Goal: Task Accomplishment & Management: Complete application form

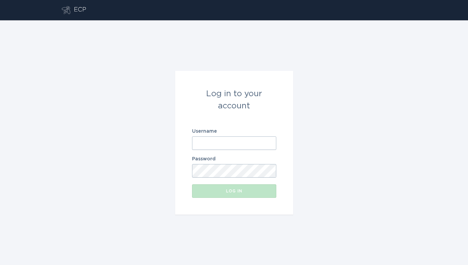
click at [222, 146] on input "Username" at bounding box center [234, 142] width 84 height 13
type input "[EMAIL_ADDRESS][DOMAIN_NAME]"
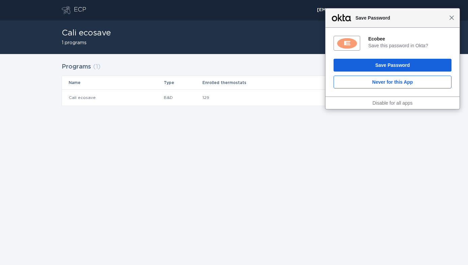
click at [452, 18] on span "Close" at bounding box center [451, 17] width 5 height 5
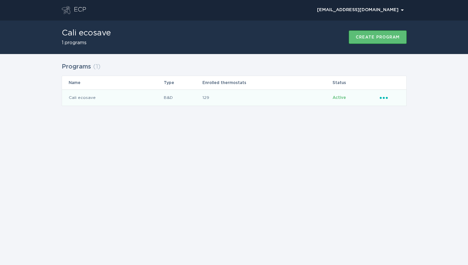
click at [195, 95] on td "B&D" at bounding box center [183, 97] width 39 height 16
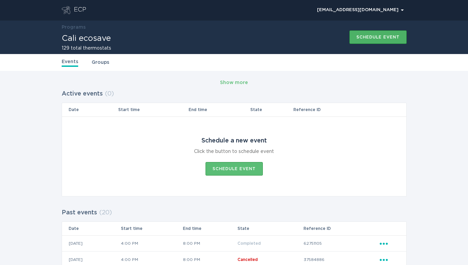
click at [382, 34] on button "Schedule event" at bounding box center [378, 36] width 57 height 13
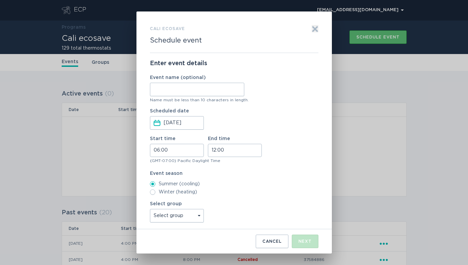
click at [207, 92] on input "Event name (optional)" at bounding box center [197, 89] width 94 height 13
click at [162, 89] on input "[DATE] Event" at bounding box center [197, 89] width 94 height 13
click at [196, 91] on input "9.2 Event" at bounding box center [197, 89] width 94 height 13
type input "9.2 Event"
click at [158, 151] on input "06:00" at bounding box center [177, 150] width 54 height 13
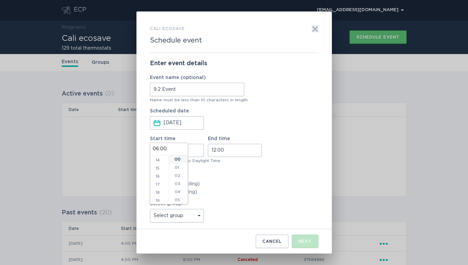
scroll to position [115, 0]
click at [158, 197] on li "19" at bounding box center [159, 198] width 19 height 8
type input "19:00"
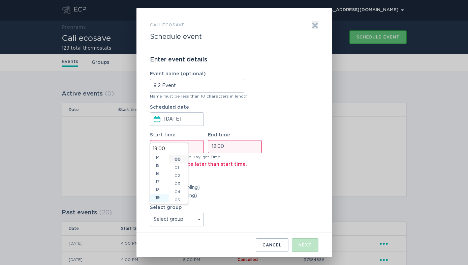
scroll to position [146, 0]
click at [217, 149] on input "12:00" at bounding box center [235, 146] width 54 height 13
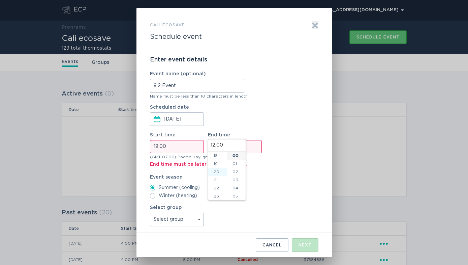
click at [221, 173] on li "20" at bounding box center [217, 172] width 19 height 8
type input "20:00"
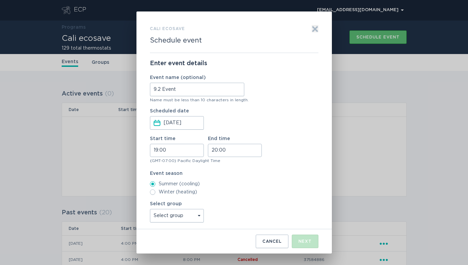
click at [288, 176] on div "Event season Summer (cooling) Winter (heating)" at bounding box center [234, 183] width 169 height 24
click at [201, 213] on select "Select group SLAP_SDG1 SLAP_SCNW SLAP_SCHD SLAP_SCEW SLAP_SCEN SLAP_SCEC SLAP_P…" at bounding box center [177, 215] width 54 height 13
click at [196, 222] on select "Select group SLAP_SDG1 SLAP_SCNW SLAP_SCHD SLAP_SCEW SLAP_SCEN SLAP_SCEC SLAP_P…" at bounding box center [177, 215] width 54 height 13
select select "b3b1ef2192db4373ba32860241b402e5"
click at [150, 209] on select "Select group SLAP_SDG1 SLAP_SCNW SLAP_SCHD SLAP_SCEW SLAP_SCEN SLAP_SCEC SLAP_P…" at bounding box center [177, 215] width 54 height 13
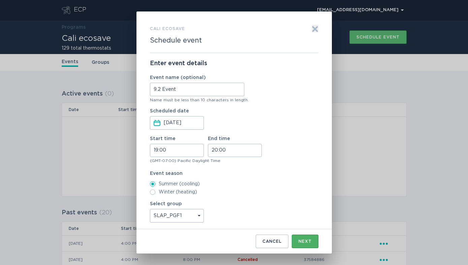
click at [305, 239] on button "Next" at bounding box center [305, 240] width 27 height 13
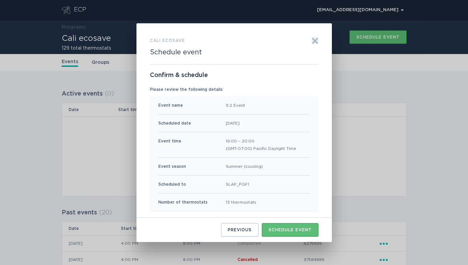
click at [315, 80] on div "Confirm & schedule Please review the following details: Event name 9.2 Event Sc…" at bounding box center [234, 141] width 169 height 153
click at [242, 76] on p "Confirm & schedule" at bounding box center [234, 74] width 169 height 7
click at [233, 76] on p "Confirm & schedule" at bounding box center [234, 74] width 169 height 7
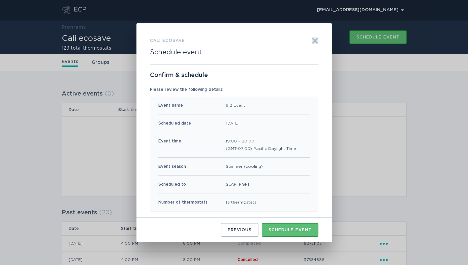
click at [233, 76] on p "Confirm & schedule" at bounding box center [234, 74] width 169 height 7
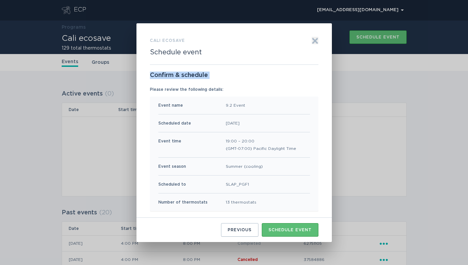
click at [233, 76] on p "Confirm & schedule" at bounding box center [234, 74] width 169 height 7
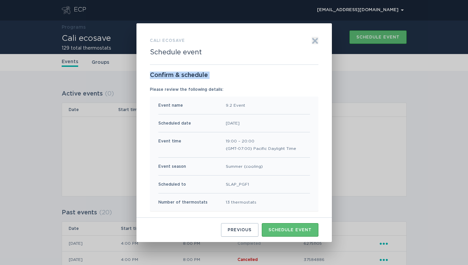
click at [233, 76] on p "Confirm & schedule" at bounding box center [234, 74] width 169 height 7
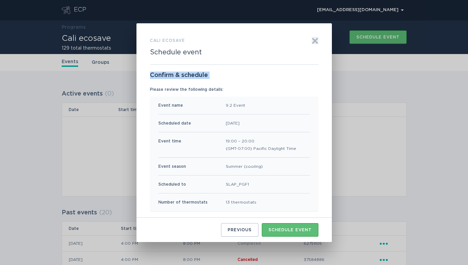
click at [233, 76] on p "Confirm & schedule" at bounding box center [234, 74] width 169 height 7
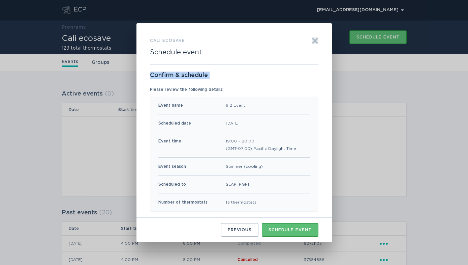
click at [233, 76] on p "Confirm & schedule" at bounding box center [234, 74] width 169 height 7
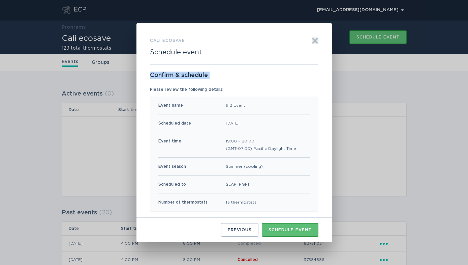
click at [233, 76] on p "Confirm & schedule" at bounding box center [234, 74] width 169 height 7
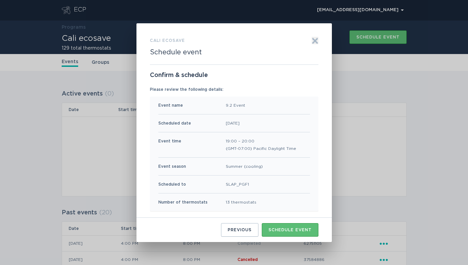
click at [233, 76] on p "Confirm & schedule" at bounding box center [234, 74] width 169 height 7
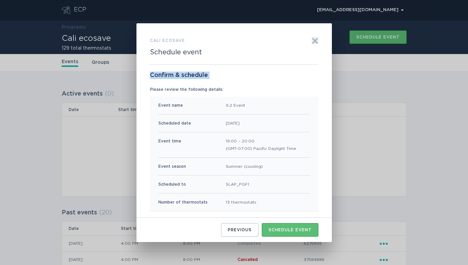
click at [233, 76] on p "Confirm & schedule" at bounding box center [234, 74] width 169 height 7
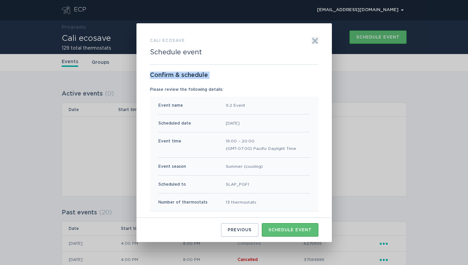
click at [233, 76] on p "Confirm & schedule" at bounding box center [234, 74] width 169 height 7
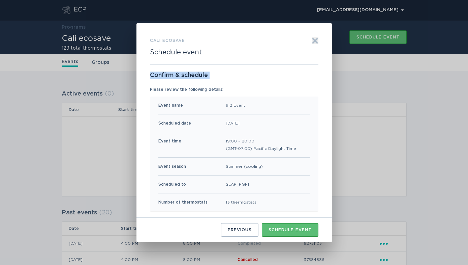
click at [233, 76] on p "Confirm & schedule" at bounding box center [234, 74] width 169 height 7
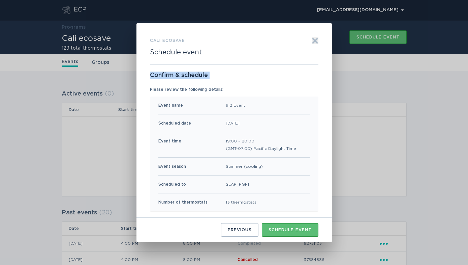
click at [233, 76] on p "Confirm & schedule" at bounding box center [234, 74] width 169 height 7
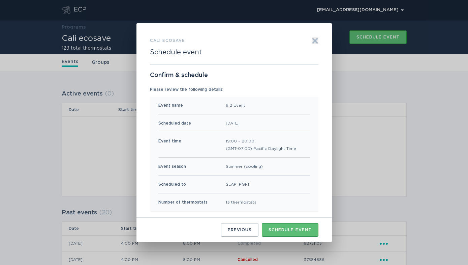
click at [233, 76] on p "Confirm & schedule" at bounding box center [234, 74] width 169 height 7
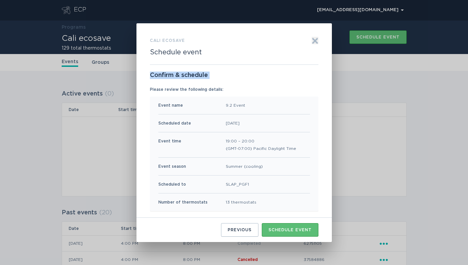
click at [233, 76] on p "Confirm & schedule" at bounding box center [234, 74] width 169 height 7
click at [285, 228] on div "Schedule event" at bounding box center [290, 230] width 43 height 4
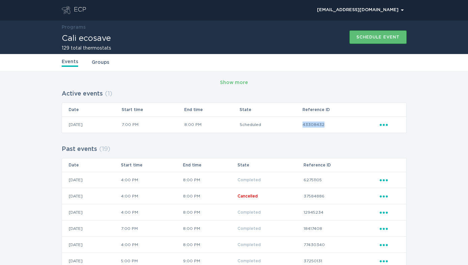
drag, startPoint x: 312, startPoint y: 124, endPoint x: 342, endPoint y: 124, distance: 30.3
click at [342, 124] on td "43308432" at bounding box center [340, 124] width 77 height 16
copy td "43308432"
